Goal: Task Accomplishment & Management: Manage account settings

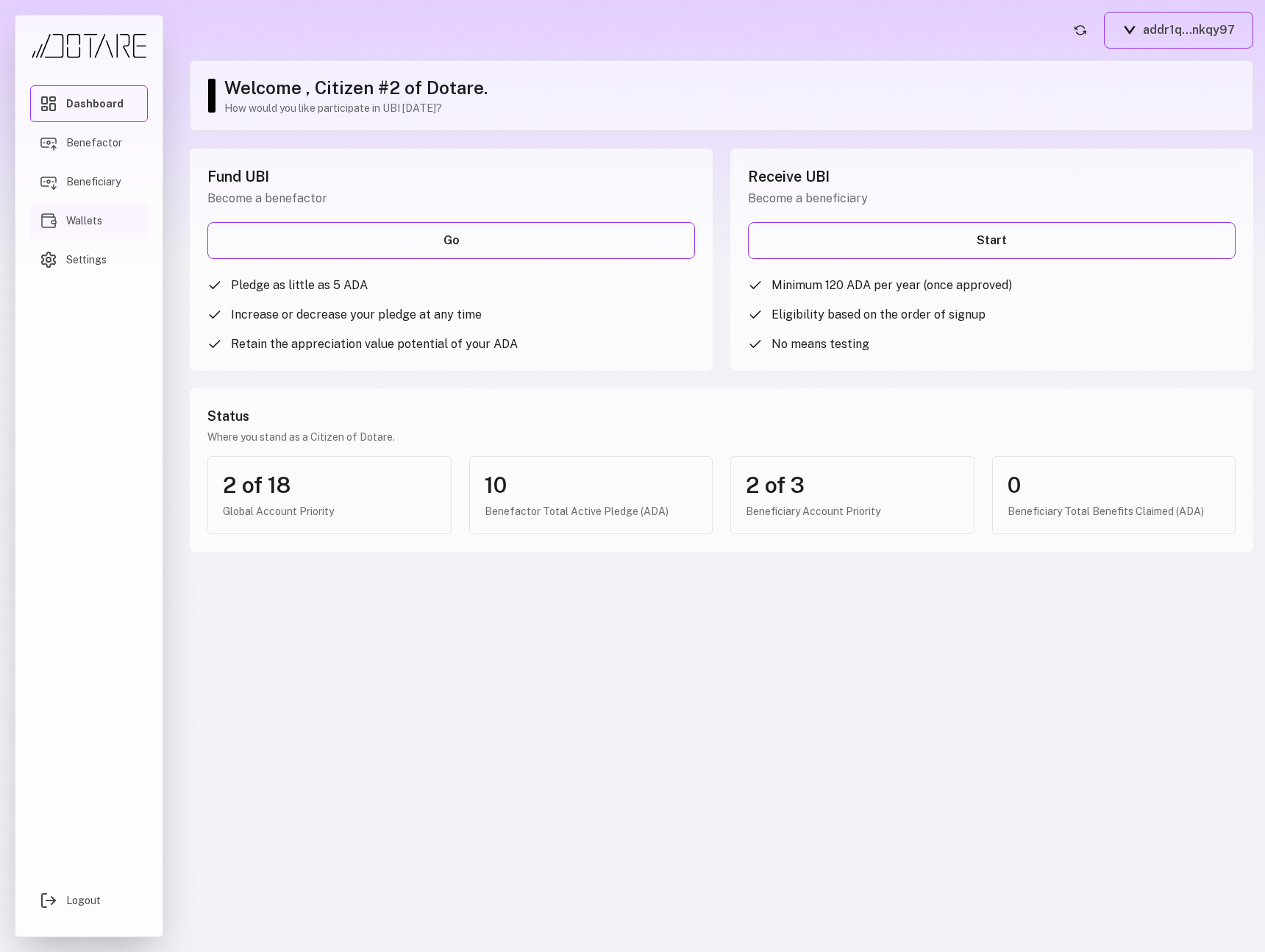
click at [99, 217] on span "Wallets" at bounding box center [84, 221] width 36 height 15
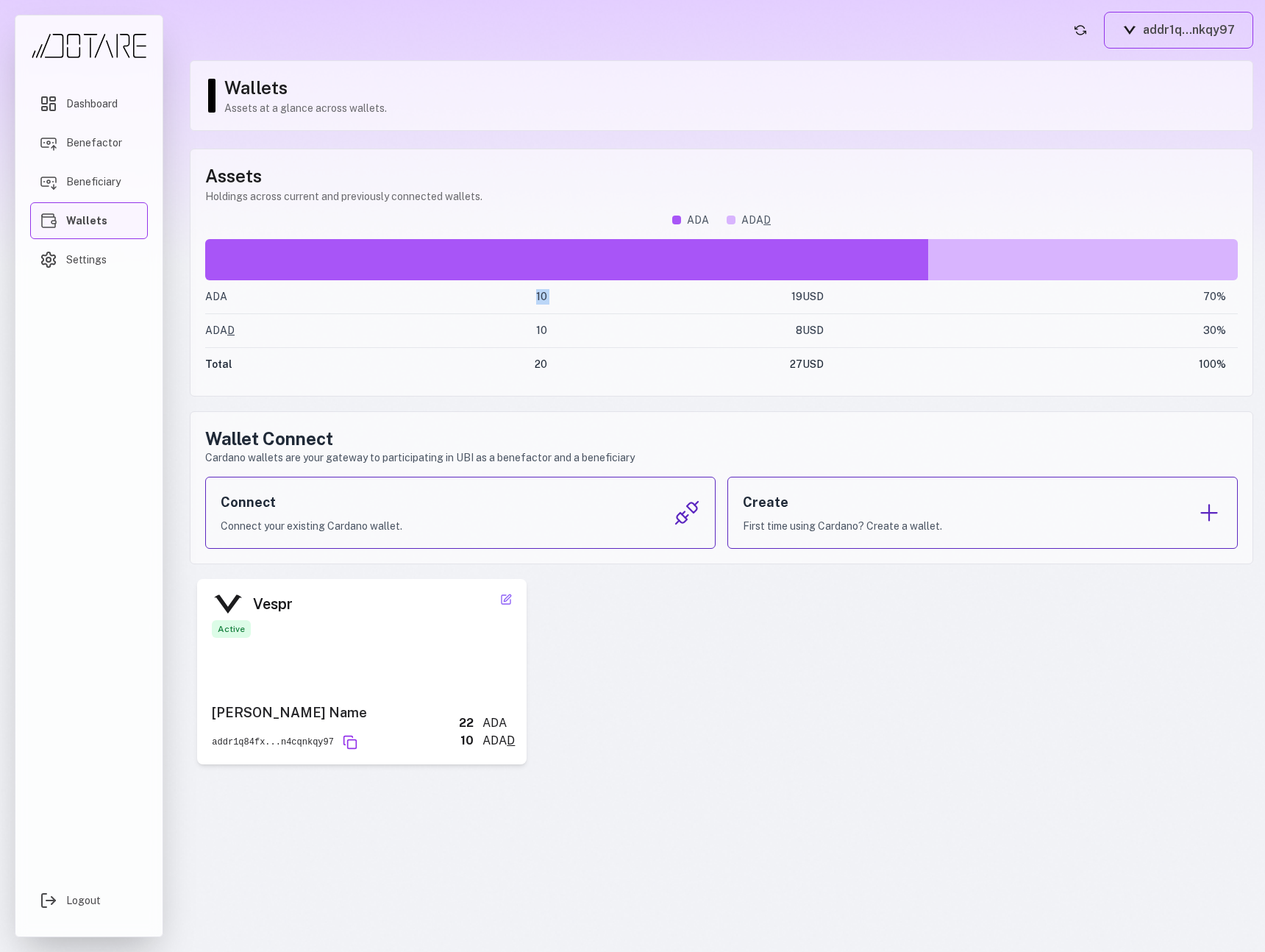
drag, startPoint x: 527, startPoint y: 301, endPoint x: 569, endPoint y: 301, distance: 42.0
click at [569, 301] on tr "ADA 10 19 USD 70 %" at bounding box center [721, 297] width 1033 height 34
drag, startPoint x: 516, startPoint y: 332, endPoint x: 589, endPoint y: 334, distance: 73.0
click at [589, 334] on tr "ADA D 10 8 USD 30 %" at bounding box center [721, 330] width 1033 height 34
click at [573, 672] on div "Vespr Active Nick Name addr1q84fx...n4cqnkqy97 22 ADA 10 ADA D Nickname Save Ca…" at bounding box center [721, 672] width 1064 height 185
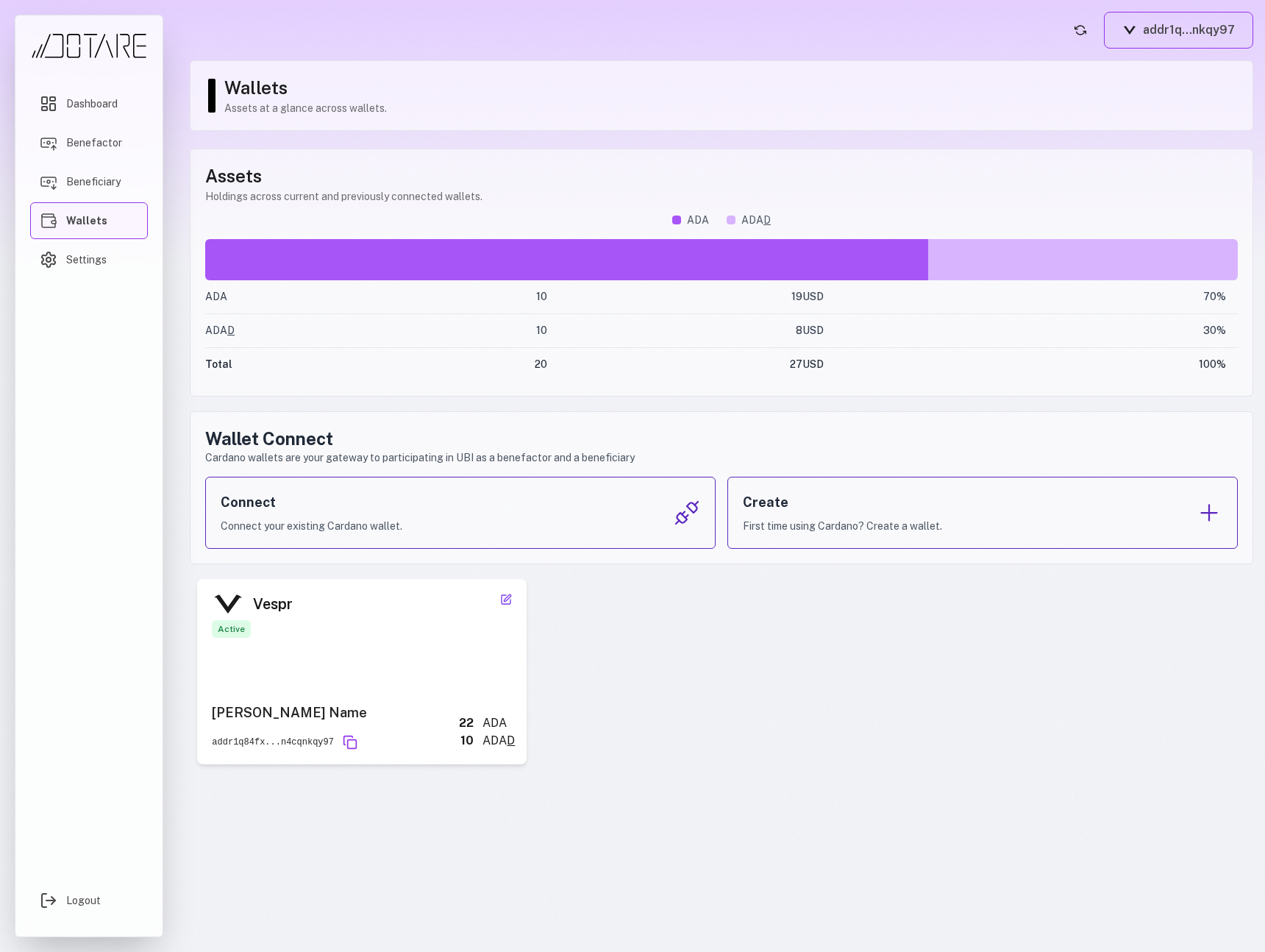
click at [505, 601] on icon at bounding box center [505, 599] width 12 height 12
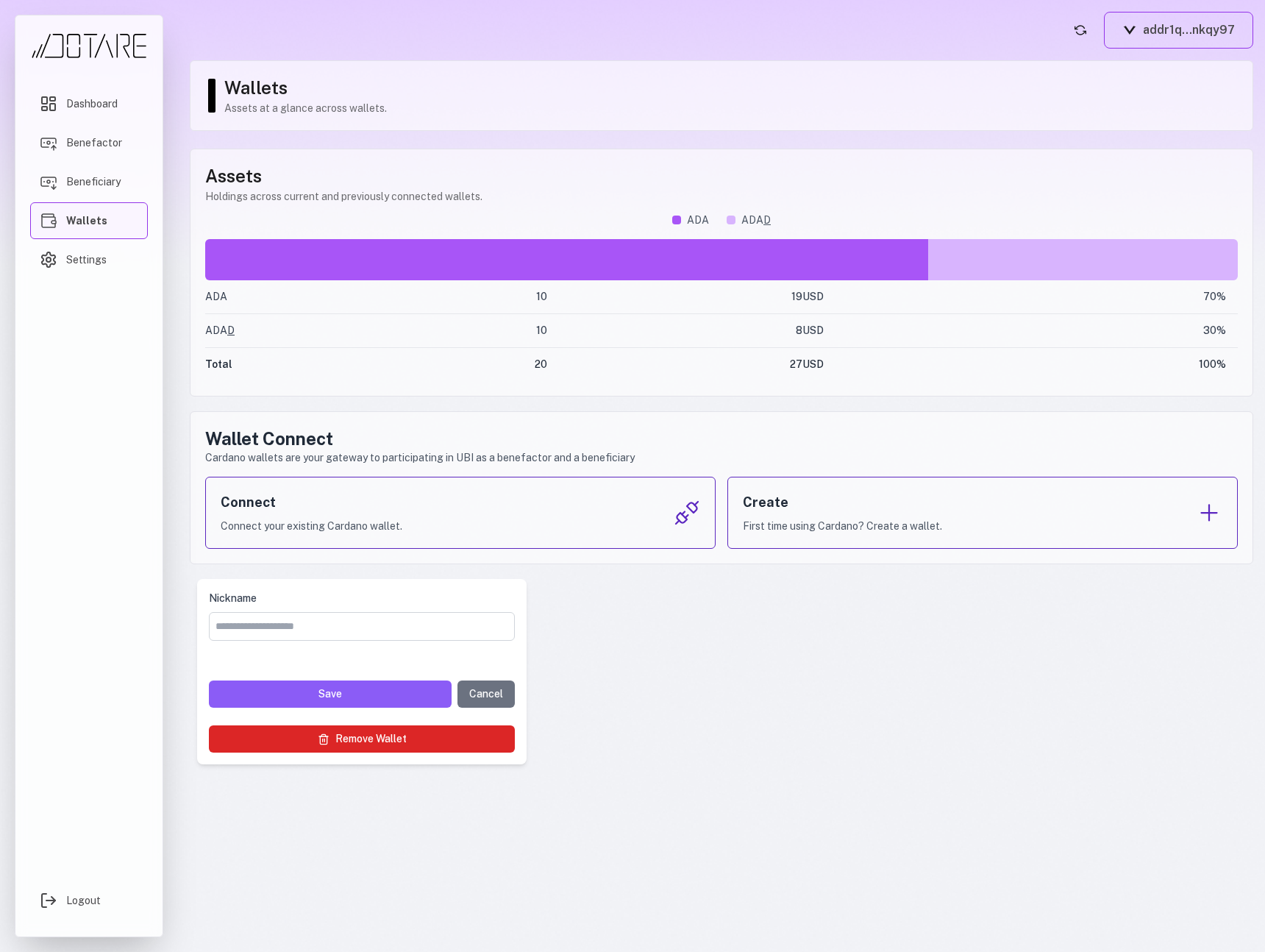
click at [396, 743] on button "Remove Wallet" at bounding box center [361, 739] width 306 height 27
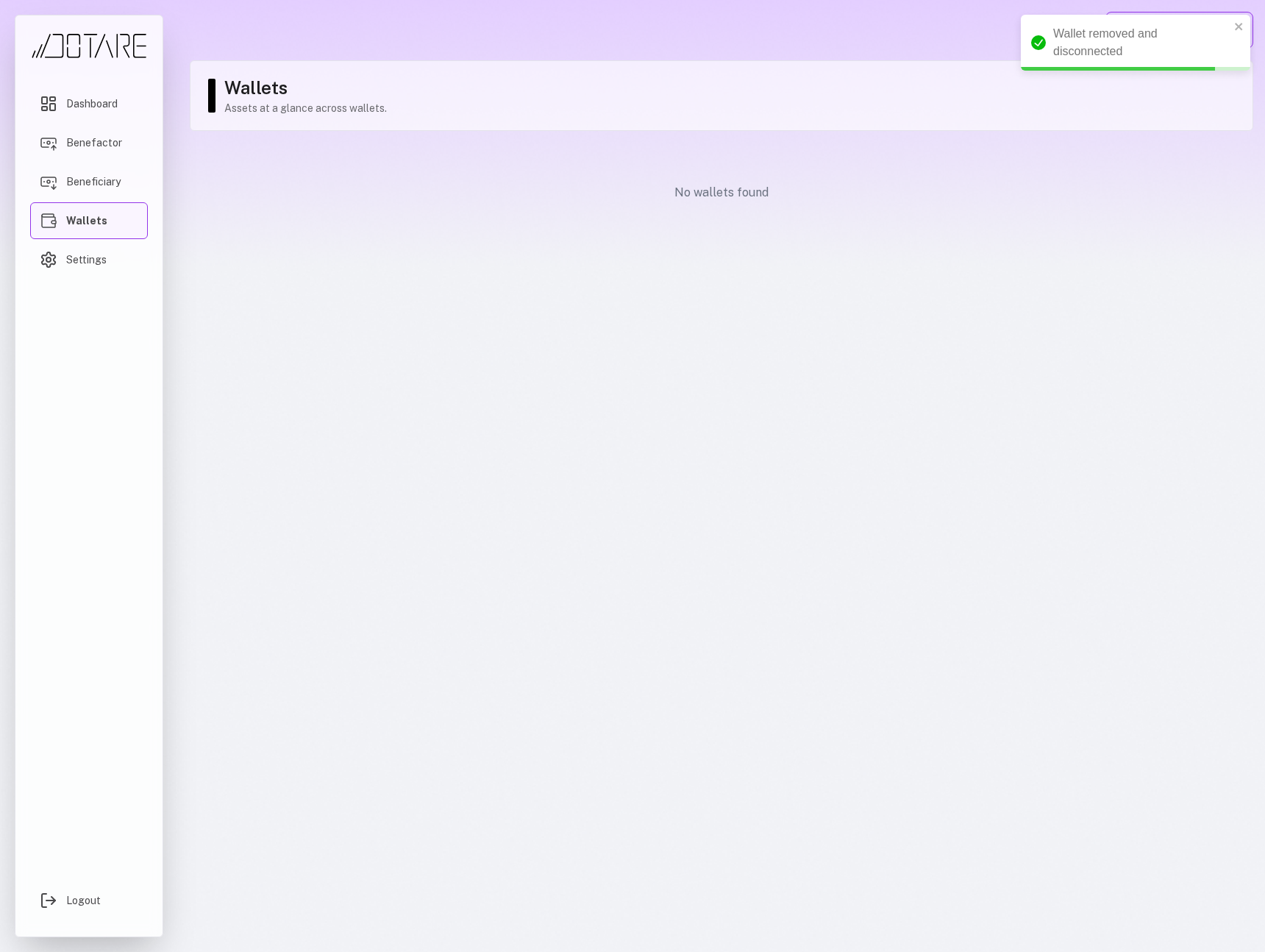
click at [644, 242] on div "Wallets Assets at a glance across wallets. No wallets found" at bounding box center [721, 162] width 1064 height 206
click at [585, 231] on div "No wallets found" at bounding box center [721, 192] width 1064 height 88
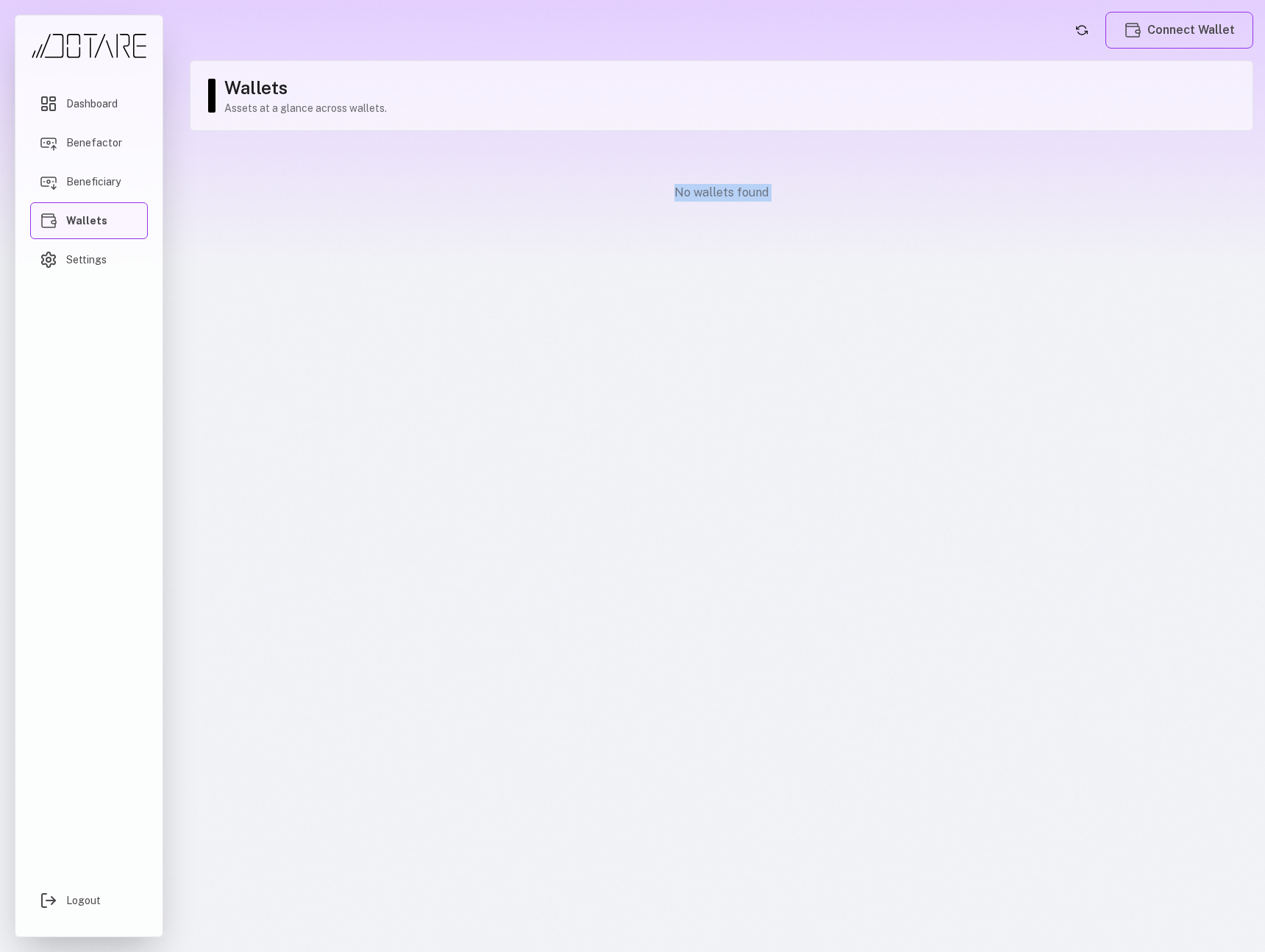
click at [563, 178] on div "No wallets found" at bounding box center [721, 192] width 1064 height 88
